Goal: Task Accomplishment & Management: Use online tool/utility

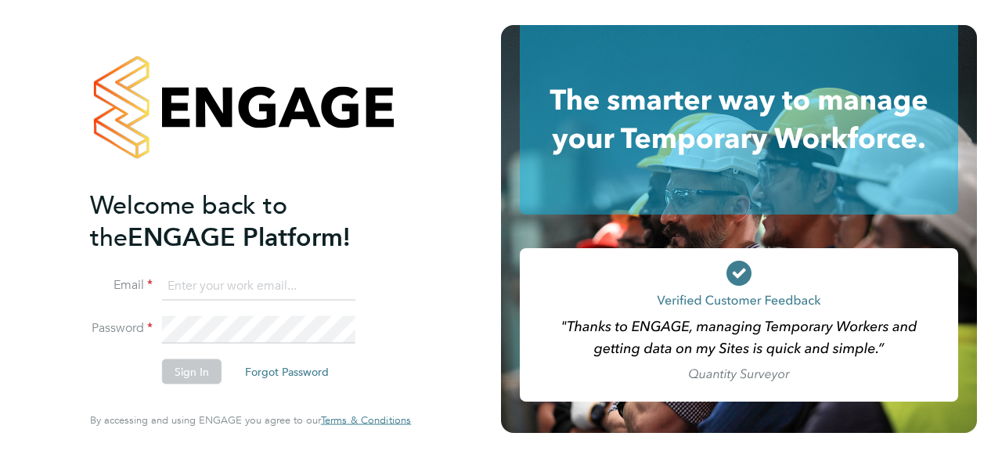
click at [215, 292] on input at bounding box center [258, 286] width 193 height 28
type input "devereux_m@sky.com"
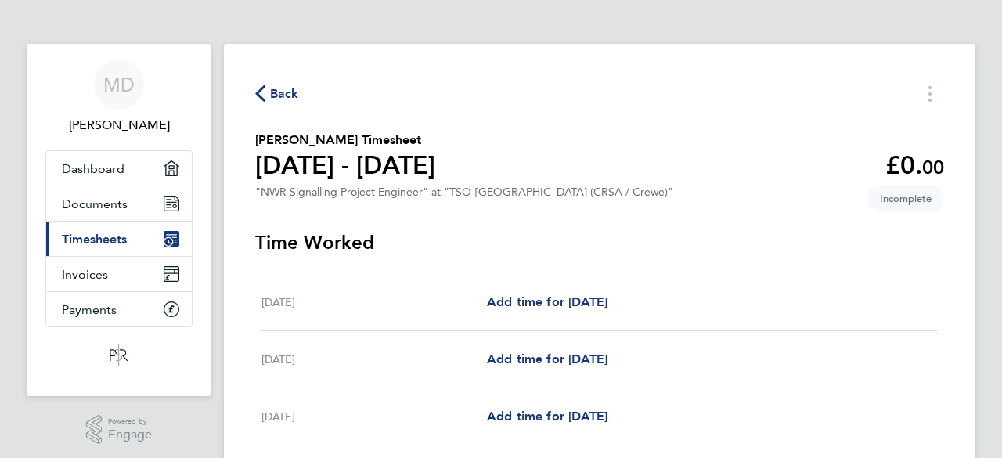
click at [106, 232] on span "Timesheets" at bounding box center [94, 239] width 65 height 15
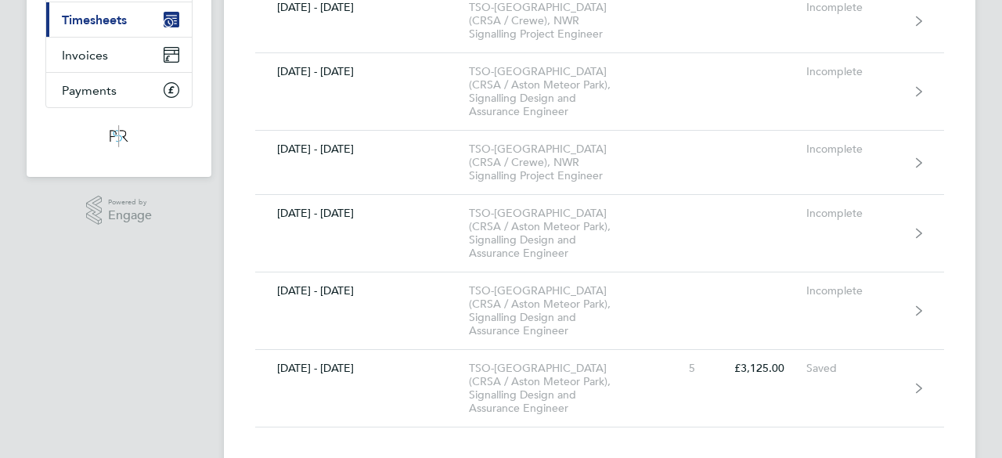
scroll to position [250, 0]
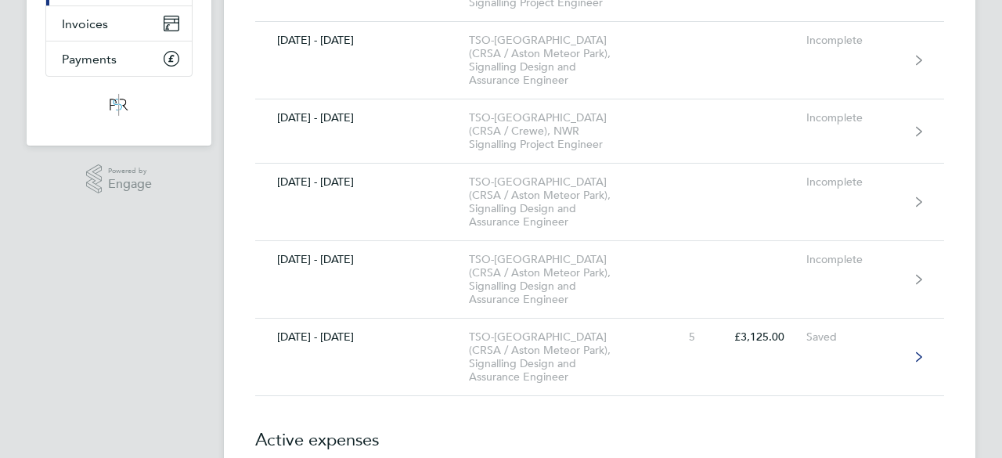
click at [566, 330] on div "TSO-[GEOGRAPHIC_DATA] (CRSA / Aston Meteor Park), Signalling Design and Assuran…" at bounding box center [558, 356] width 179 height 53
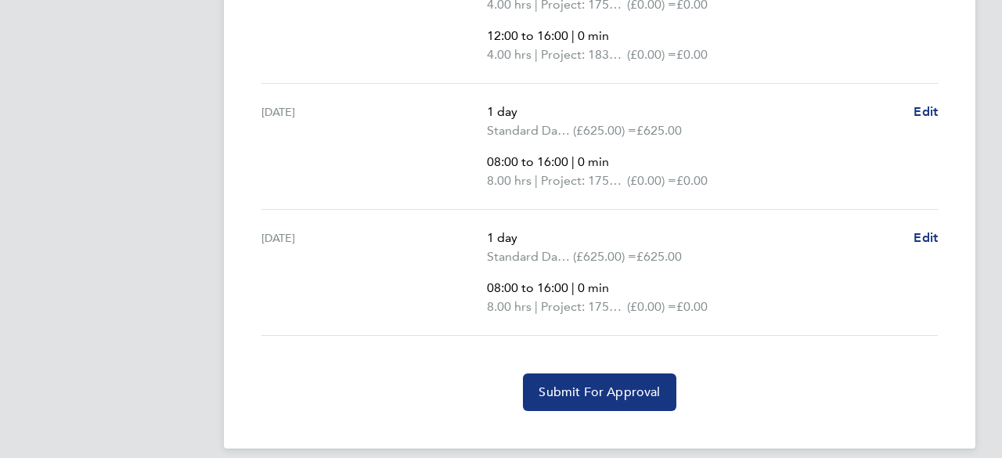
scroll to position [1046, 0]
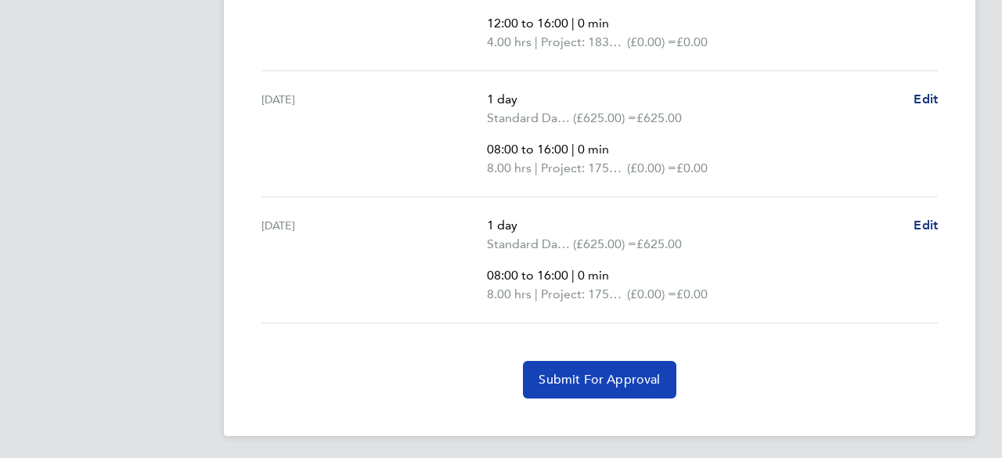
click at [553, 376] on span "Submit For Approval" at bounding box center [598, 380] width 121 height 16
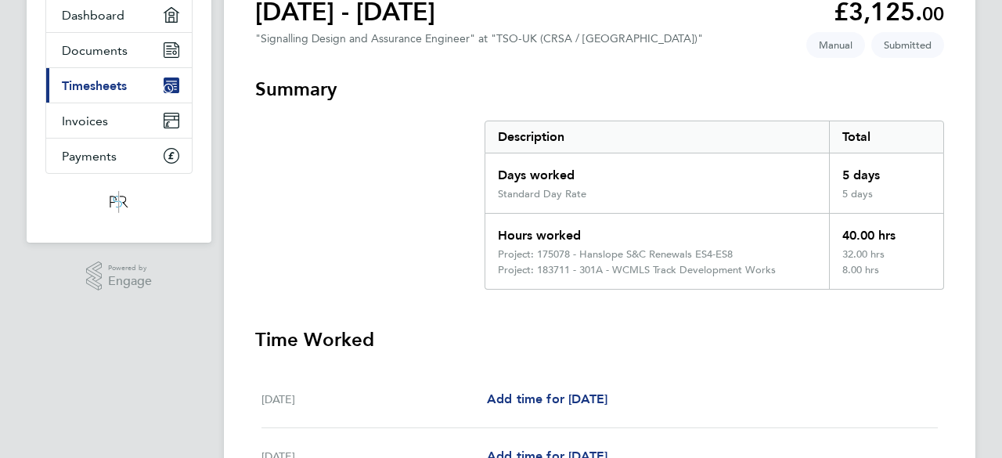
scroll to position [0, 0]
